Goal: Task Accomplishment & Management: Manage account settings

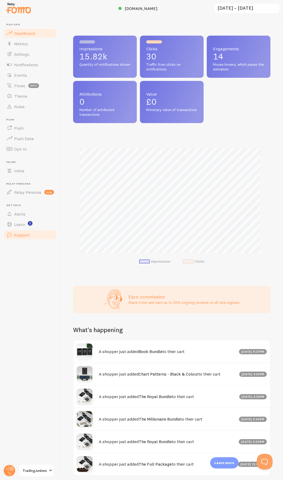
click at [27, 232] on link "Support" at bounding box center [30, 235] width 54 height 10
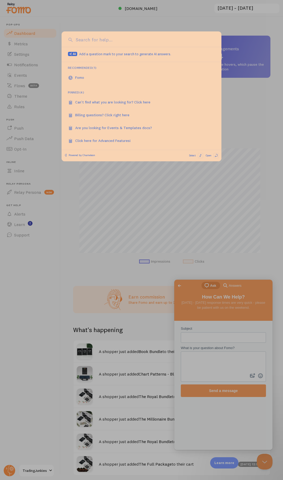
click at [35, 276] on div at bounding box center [141, 240] width 283 height 480
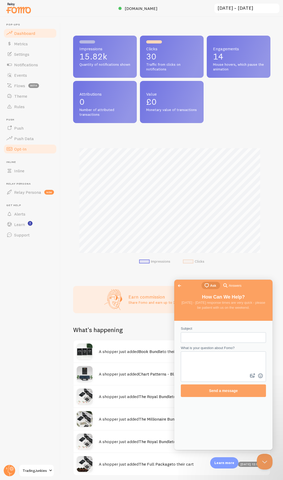
click at [38, 146] on link "Opt-In" at bounding box center [30, 149] width 54 height 10
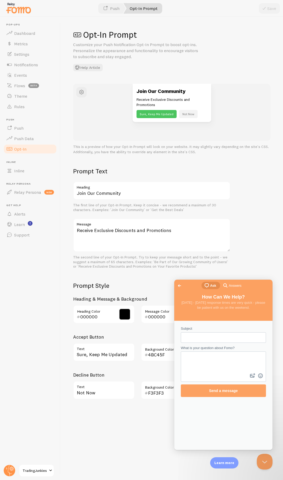
click at [31, 468] on span "TradingJunkies" at bounding box center [35, 470] width 25 height 6
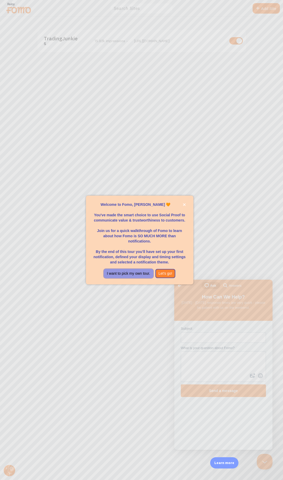
click at [135, 274] on button "I want to pick my own tour." at bounding box center [128, 273] width 49 height 9
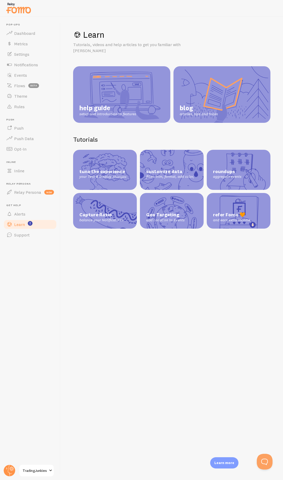
click at [38, 470] on span "TradingJunkies" at bounding box center [35, 470] width 25 height 6
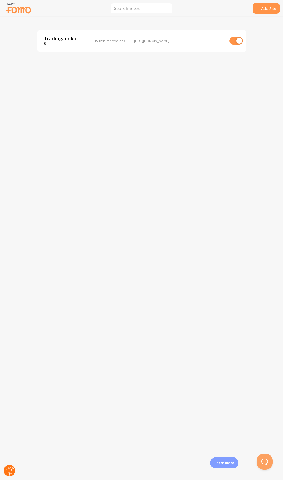
click at [11, 467] on icon at bounding box center [12, 469] width 4 height 4
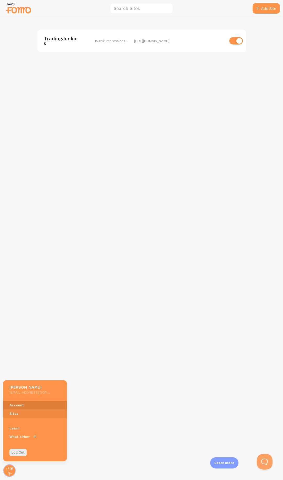
click at [29, 403] on link "Account" at bounding box center [35, 405] width 64 height 8
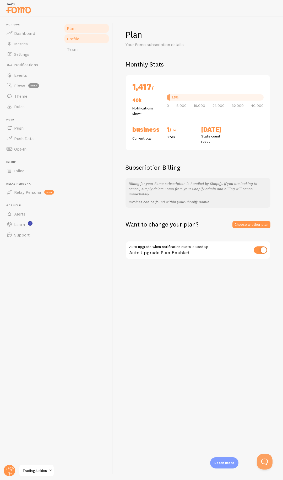
click at [93, 38] on link "Profile" at bounding box center [87, 39] width 46 height 10
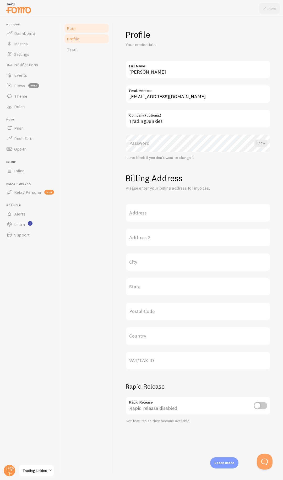
click at [99, 31] on link "Plan" at bounding box center [87, 28] width 46 height 10
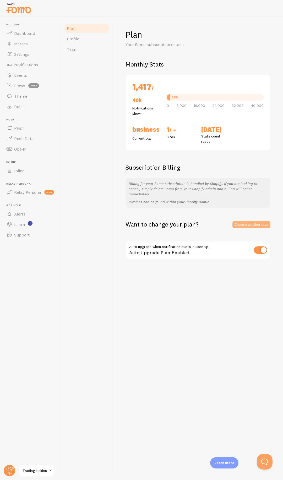
click at [265, 221] on link "Choose another plan" at bounding box center [251, 224] width 38 height 7
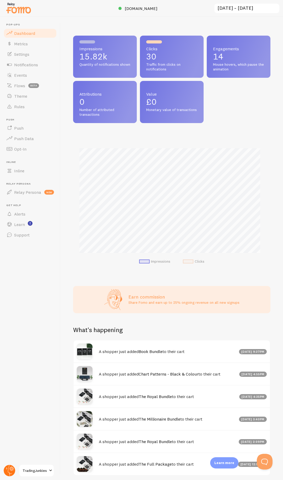
click at [9, 466] on circle at bounding box center [10, 471] width 12 height 12
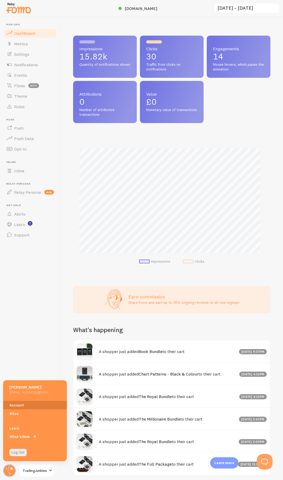
click at [25, 407] on link "Account" at bounding box center [35, 405] width 64 height 8
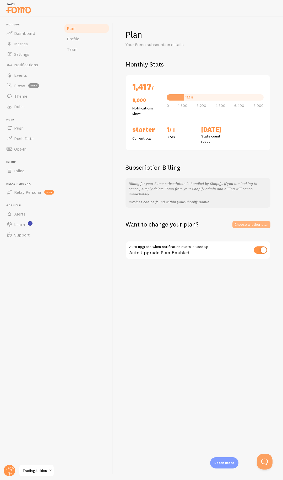
click at [250, 221] on link "Choose another plan" at bounding box center [251, 224] width 38 height 7
